Goal: Find specific page/section: Find specific page/section

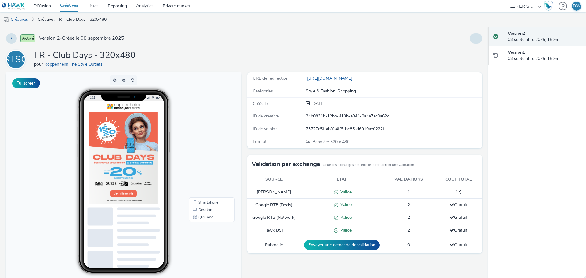
click at [20, 17] on link "Créatives" at bounding box center [15, 19] width 31 height 15
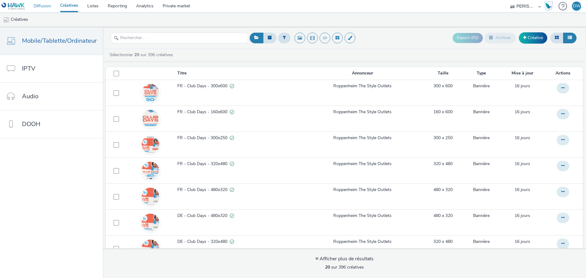
click at [46, 9] on link "Diffusion" at bounding box center [42, 6] width 27 height 12
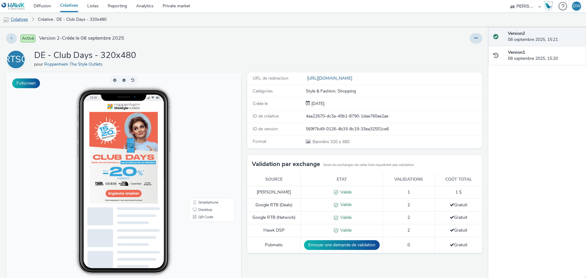
click at [25, 16] on link "Créatives" at bounding box center [15, 19] width 31 height 15
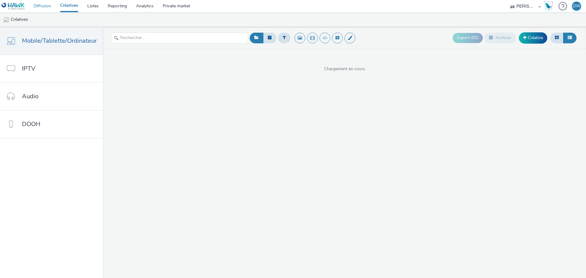
click at [41, 5] on link "Diffusion" at bounding box center [42, 6] width 27 height 12
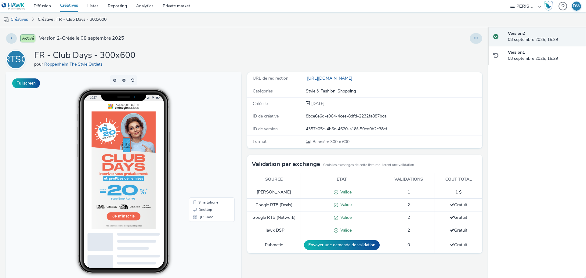
click at [151, 193] on img at bounding box center [124, 165] width 64 height 128
click at [27, 20] on link "Créatives" at bounding box center [15, 19] width 31 height 15
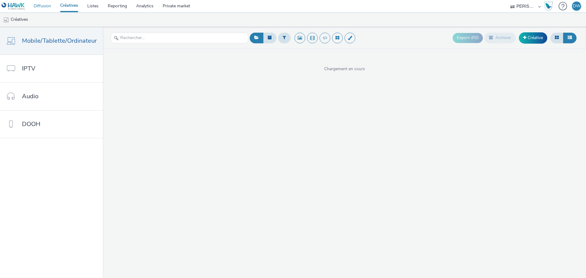
click at [39, 5] on link "Diffusion" at bounding box center [42, 6] width 27 height 12
